Goal: Navigation & Orientation: Find specific page/section

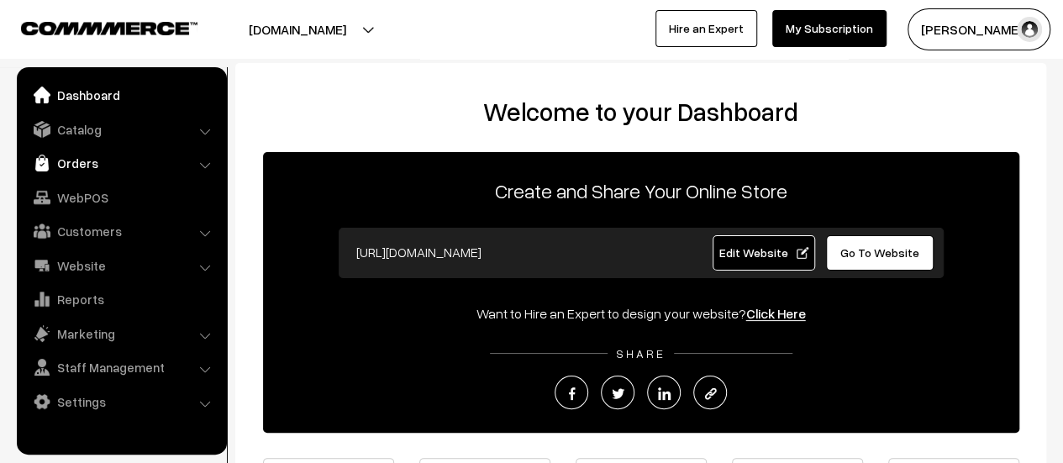
click at [70, 160] on link "Orders" at bounding box center [121, 163] width 200 height 30
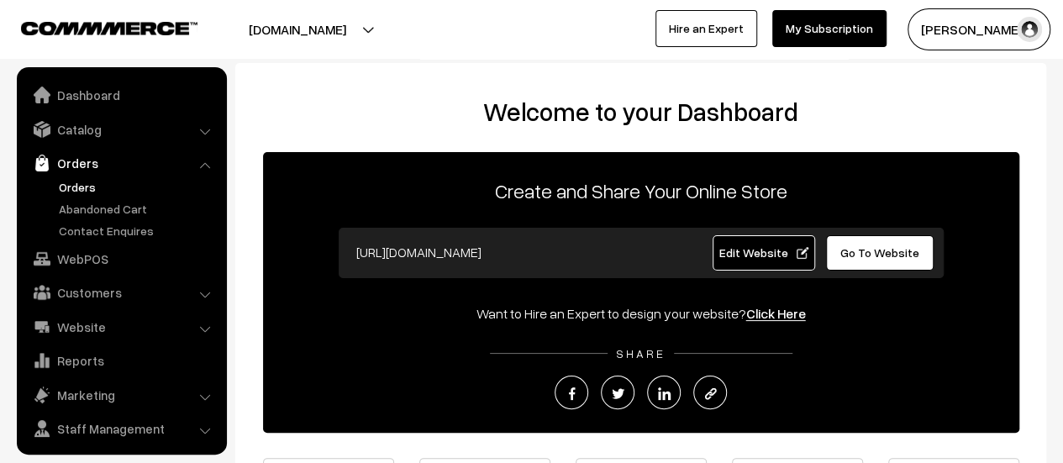
click at [82, 182] on link "Orders" at bounding box center [138, 187] width 166 height 18
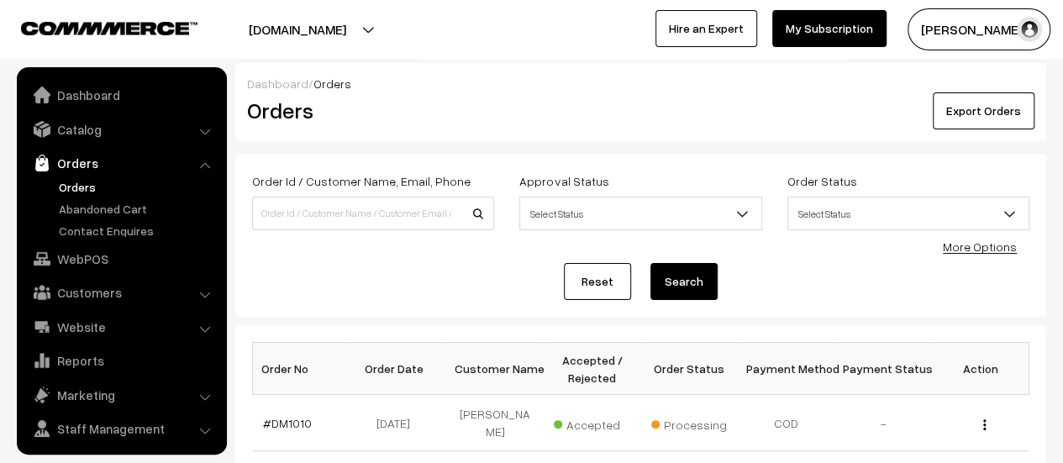
scroll to position [39, 0]
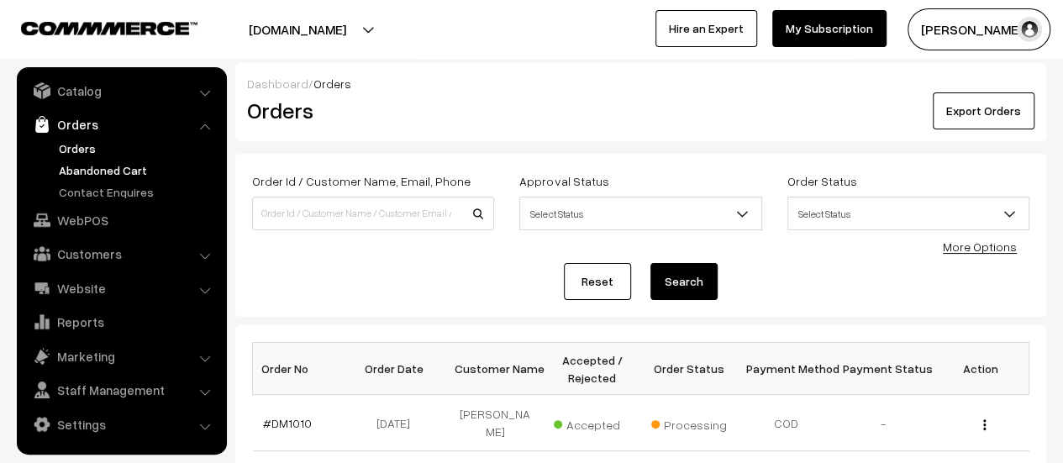
click at [103, 167] on link "Abandoned Cart" at bounding box center [138, 170] width 166 height 18
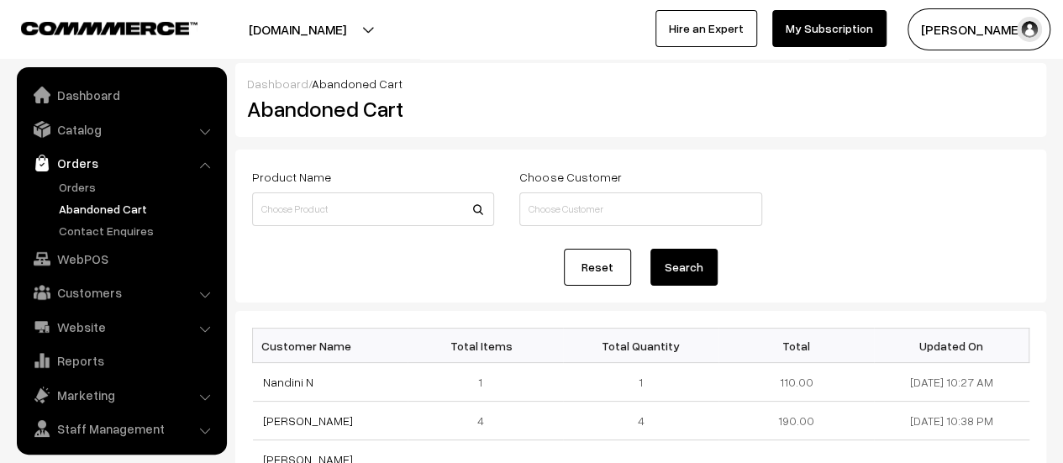
scroll to position [39, 0]
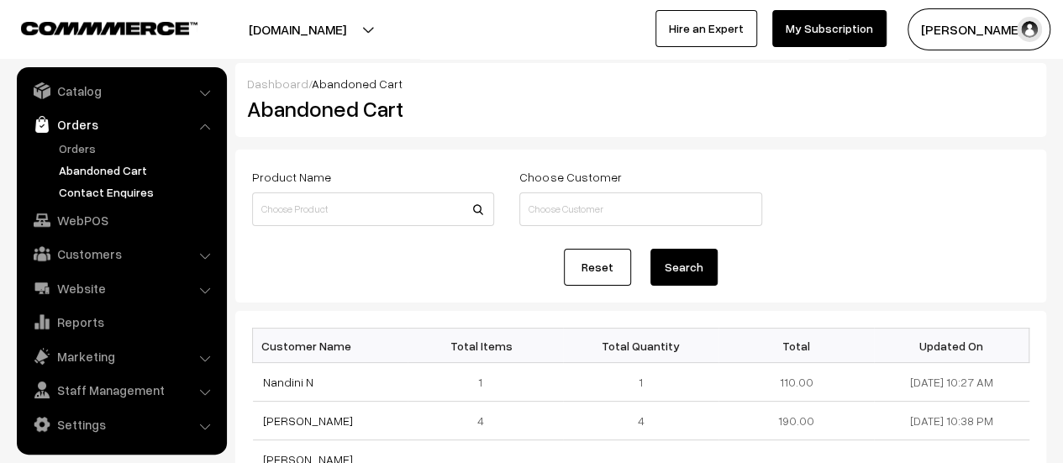
click at [118, 192] on link "Contact Enquires" at bounding box center [138, 192] width 166 height 18
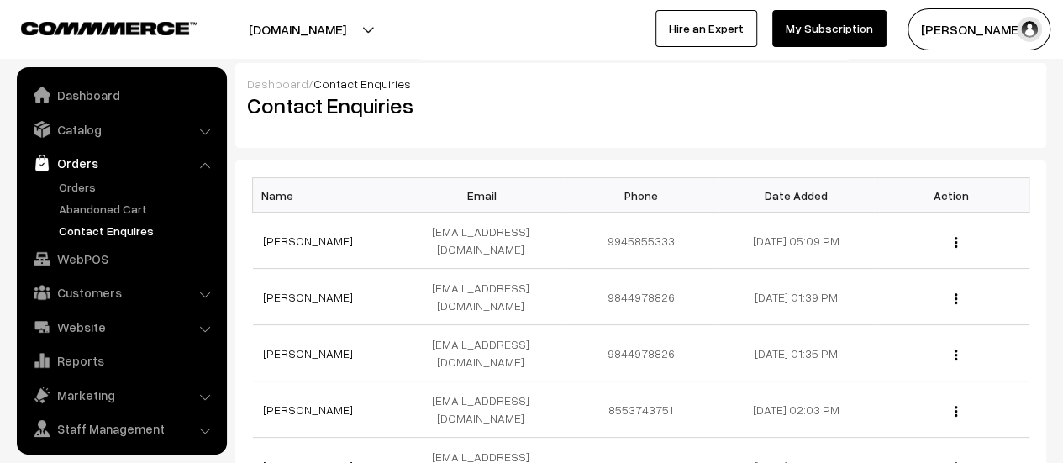
scroll to position [39, 0]
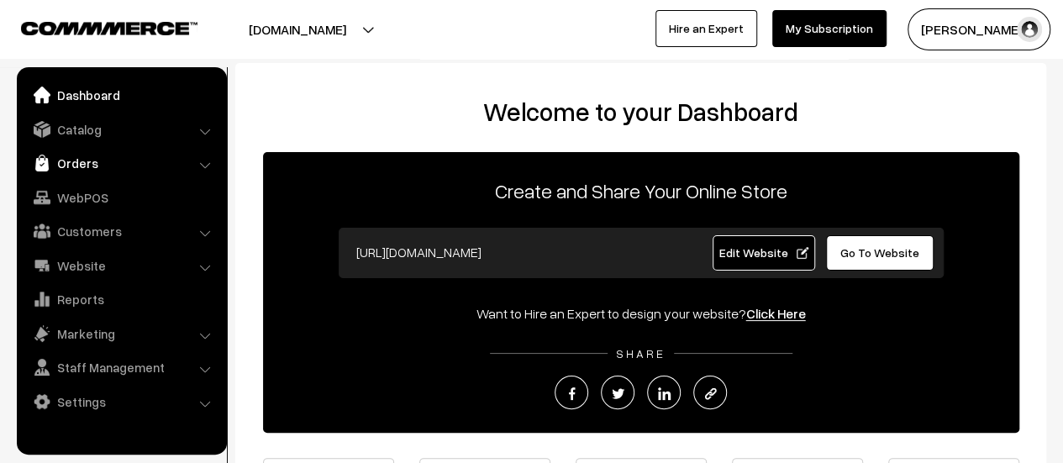
click at [91, 166] on link "Orders" at bounding box center [121, 163] width 200 height 30
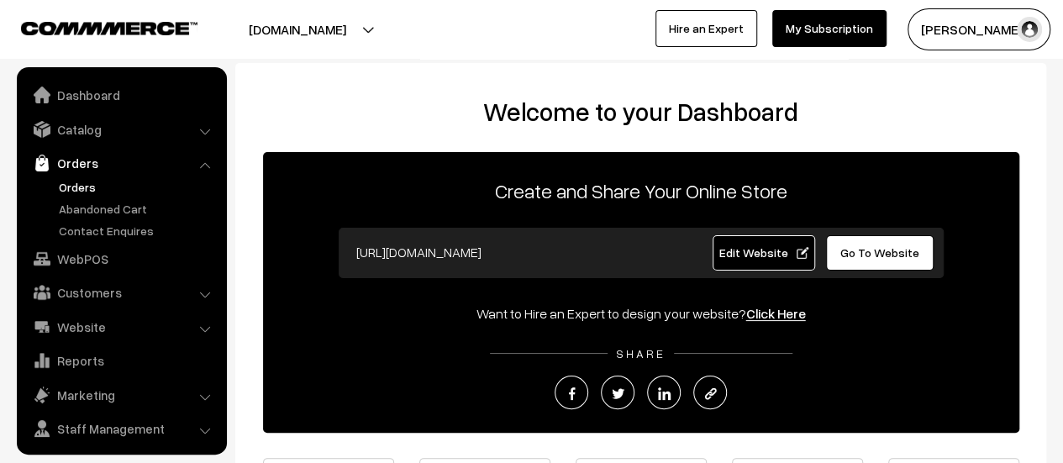
click at [71, 185] on link "Orders" at bounding box center [138, 187] width 166 height 18
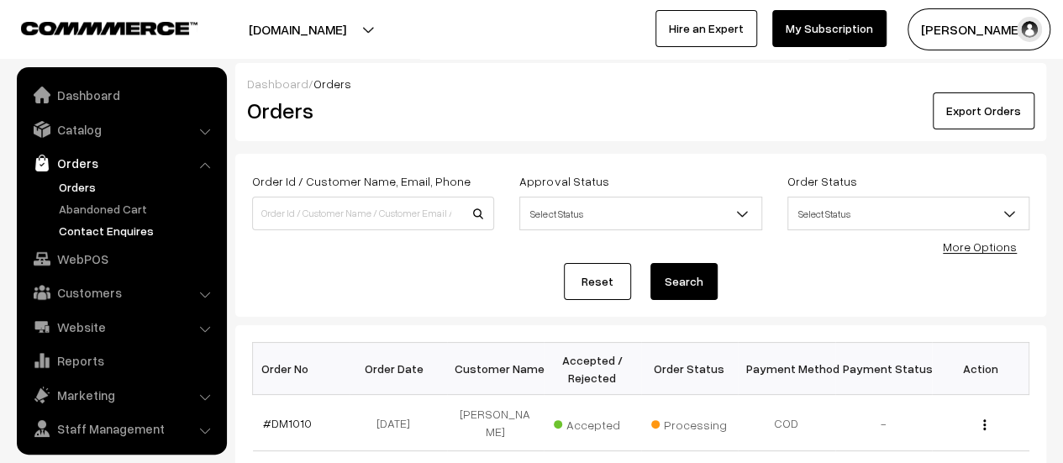
scroll to position [39, 0]
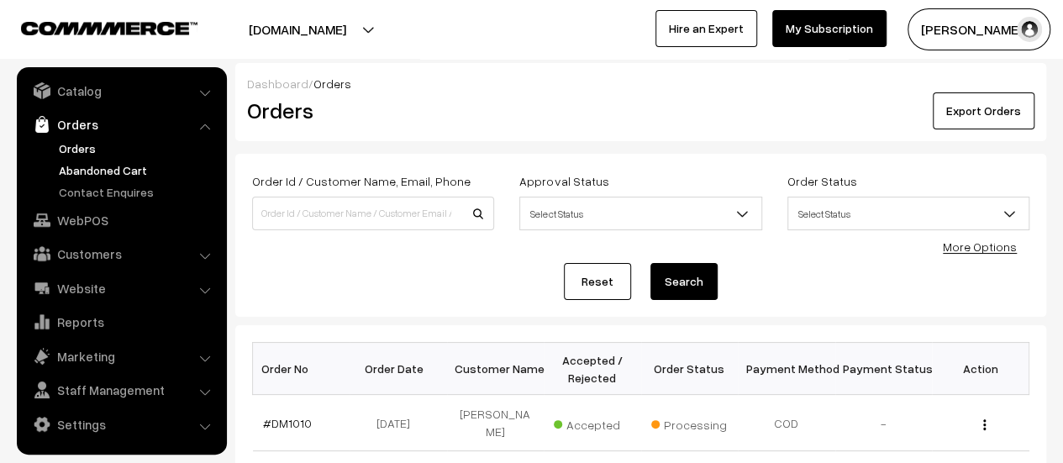
click at [79, 168] on link "Abandoned Cart" at bounding box center [138, 170] width 166 height 18
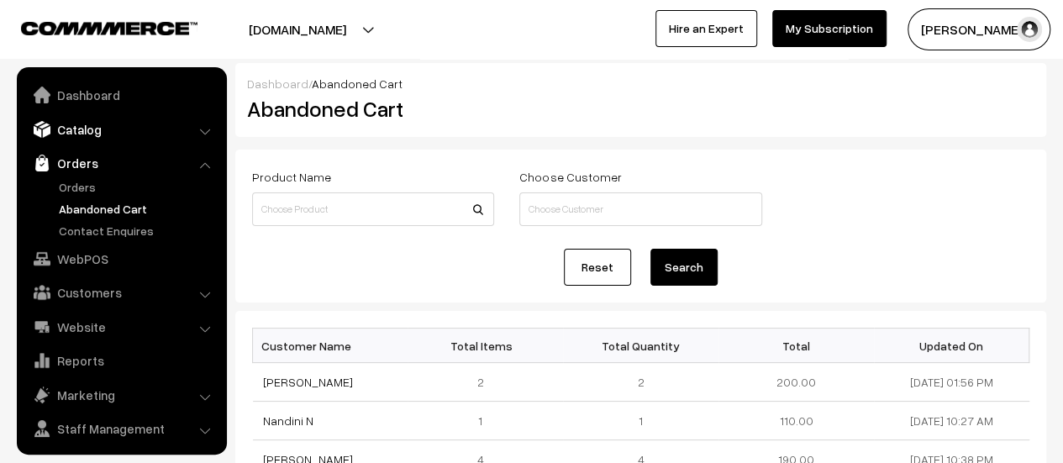
scroll to position [39, 0]
